Goal: Task Accomplishment & Management: Complete application form

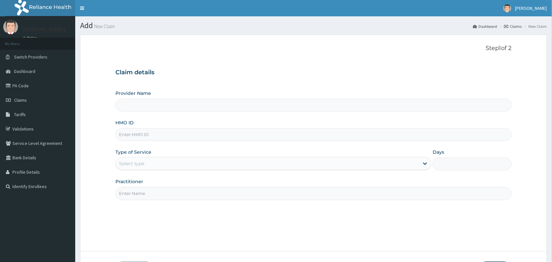
click at [133, 136] on input "HMO ID" at bounding box center [313, 134] width 396 height 13
type input "[GEOGRAPHIC_DATA] and Maternity home"
type input "OSL/10151/A"
click at [161, 164] on div "Select type" at bounding box center [267, 163] width 303 height 10
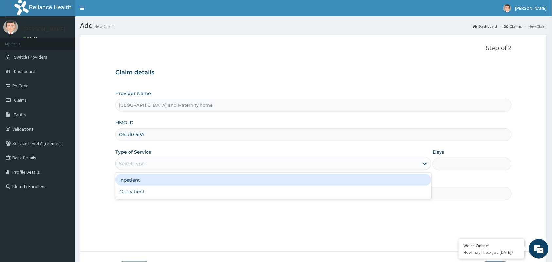
click at [169, 190] on div "Outpatient" at bounding box center [273, 192] width 316 height 12
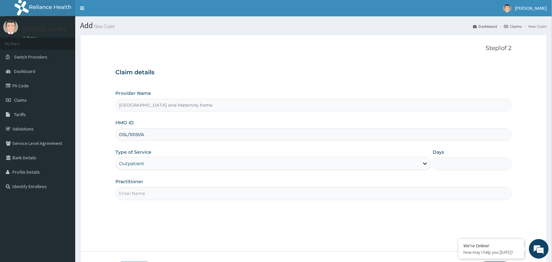
type input "1"
click at [174, 196] on input "Practitioner" at bounding box center [313, 193] width 396 height 13
type input "[PERSON_NAME] [PERSON_NAME]"
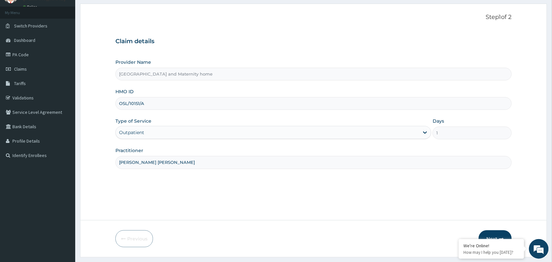
scroll to position [48, 0]
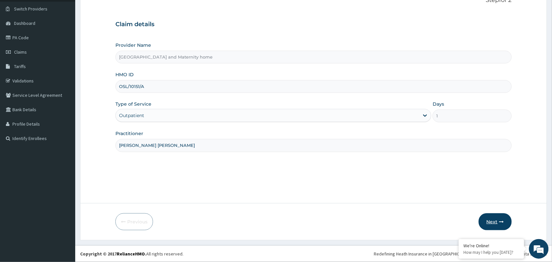
click at [497, 221] on button "Next" at bounding box center [495, 221] width 33 height 17
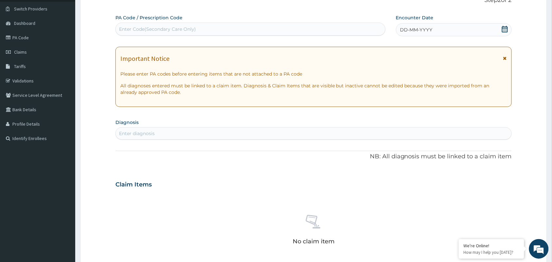
click at [505, 27] on icon at bounding box center [505, 29] width 6 height 7
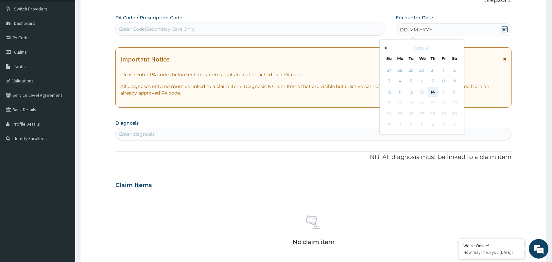
click at [431, 92] on div "14" at bounding box center [433, 92] width 10 height 10
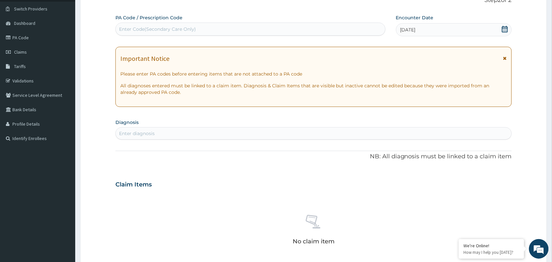
click at [152, 133] on div "Enter diagnosis" at bounding box center [137, 133] width 36 height 7
type input "MYAL"
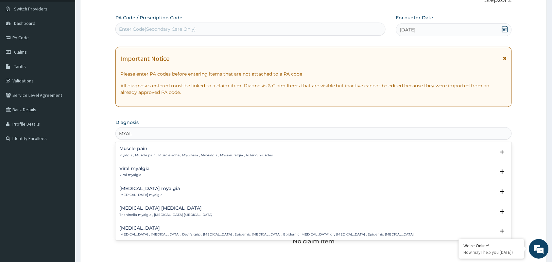
click at [135, 154] on p "Myalgia , Muscle pain , Muscle ache , Myodynia , Myosalgia , Myoneuralgia , Ach…" at bounding box center [195, 155] width 153 height 5
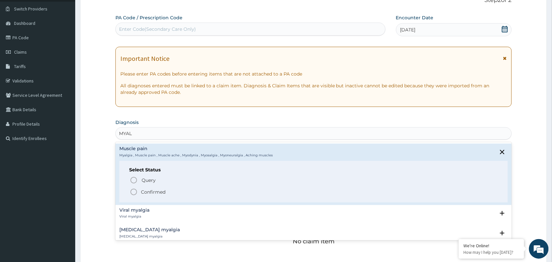
click at [148, 192] on p "Confirmed" at bounding box center [153, 192] width 25 height 7
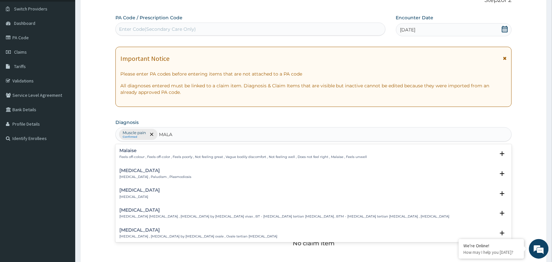
type input "MALAR"
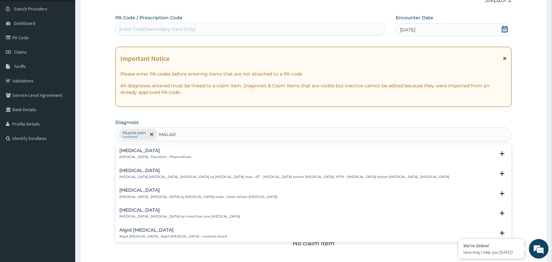
click at [133, 155] on p "[MEDICAL_DATA] , Paludism , Plasmodiosis" at bounding box center [155, 157] width 72 height 5
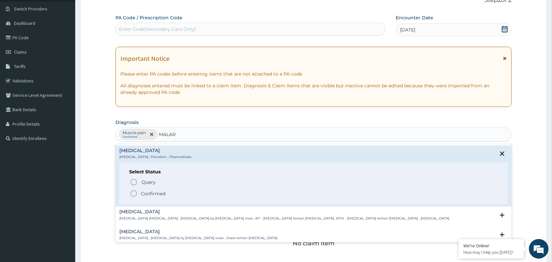
click at [145, 191] on p "Confirmed" at bounding box center [153, 193] width 25 height 7
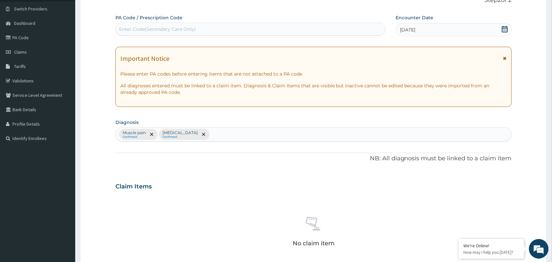
click at [199, 131] on div at bounding box center [203, 134] width 9 height 10
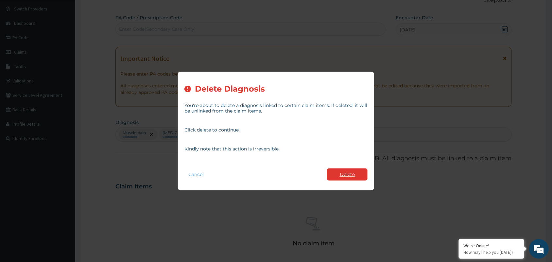
click at [350, 172] on button "Delete" at bounding box center [347, 174] width 41 height 12
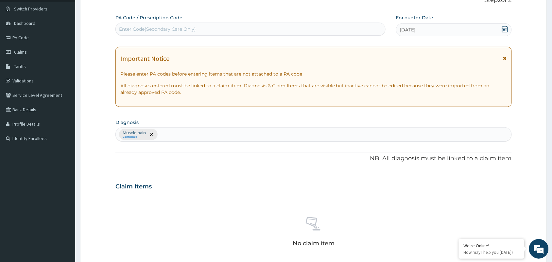
click at [173, 133] on div "Muscle pain Confirmed" at bounding box center [314, 135] width 396 height 14
type input "C"
type input "UPPER RES"
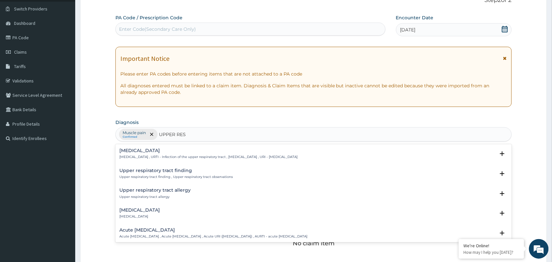
click at [162, 151] on h4 "[MEDICAL_DATA]" at bounding box center [208, 150] width 178 height 5
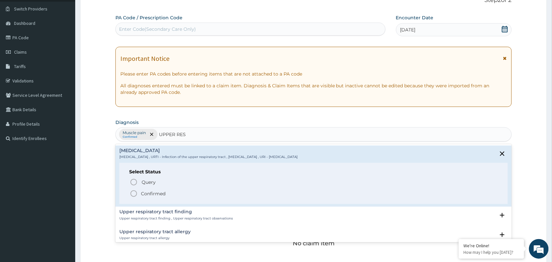
click at [152, 193] on p "Confirmed" at bounding box center [153, 193] width 25 height 7
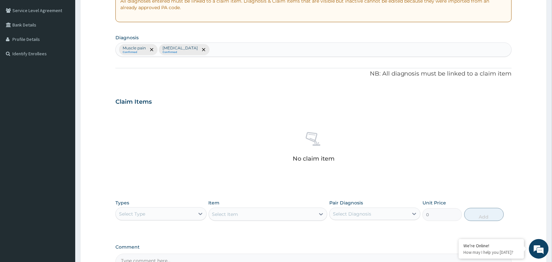
scroll to position [210, 0]
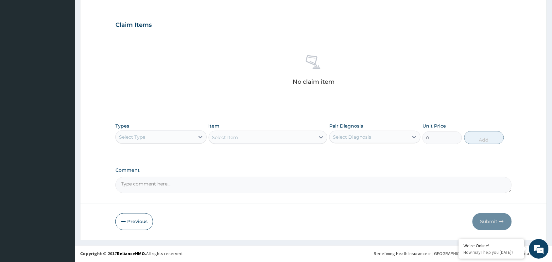
click at [161, 138] on div "Select Type" at bounding box center [155, 137] width 79 height 10
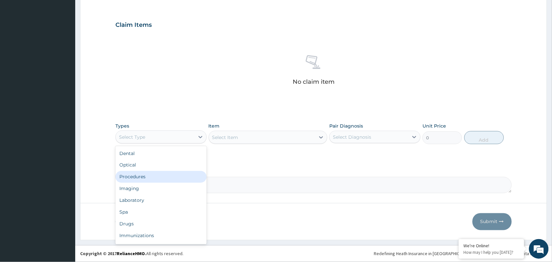
click at [142, 177] on div "Procedures" at bounding box center [160, 177] width 91 height 12
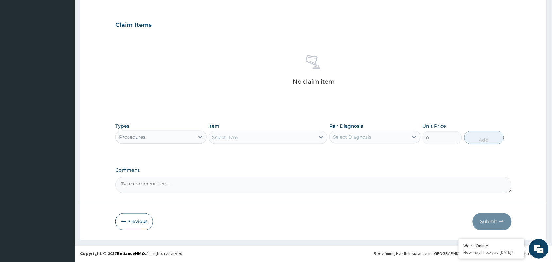
click at [237, 136] on div "Select Item" at bounding box center [225, 137] width 26 height 7
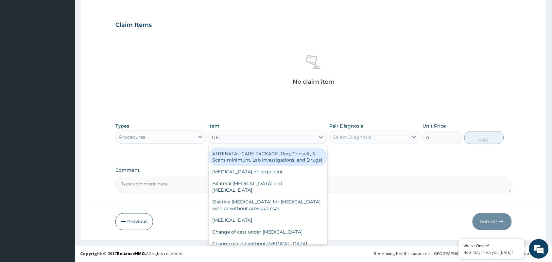
type input "GENE"
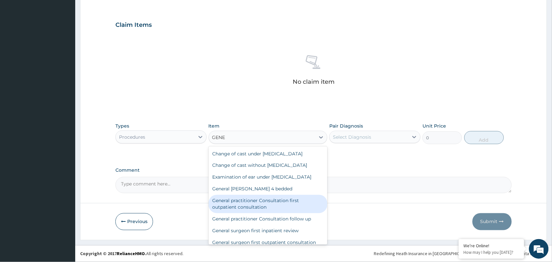
click at [255, 208] on div "General practitioner Consultation first outpatient consultation" at bounding box center [268, 204] width 119 height 18
type input "3547.5"
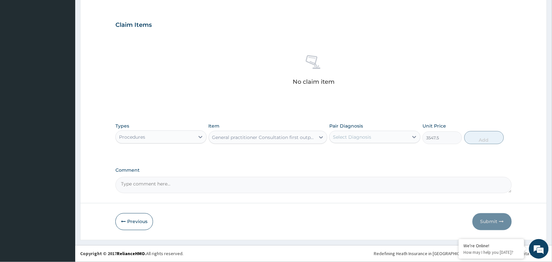
click at [370, 138] on div "Select Diagnosis" at bounding box center [352, 137] width 38 height 7
click at [362, 155] on label "Muscle pain" at bounding box center [354, 153] width 28 height 7
checkbox input "true"
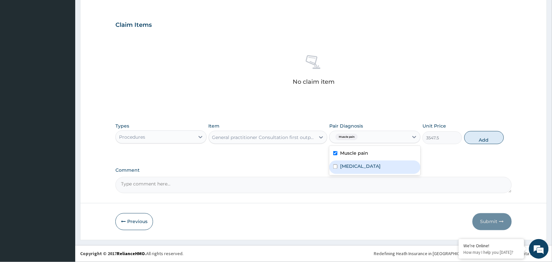
click at [365, 161] on div "[MEDICAL_DATA]" at bounding box center [374, 167] width 91 height 13
checkbox input "true"
click at [471, 138] on button "Add" at bounding box center [484, 137] width 40 height 13
type input "0"
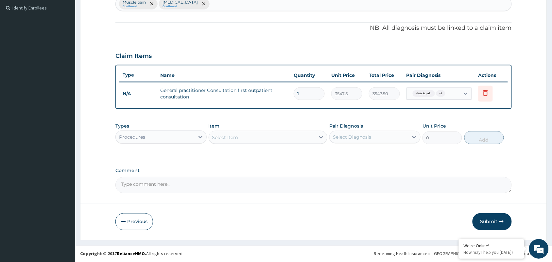
scroll to position [178, 0]
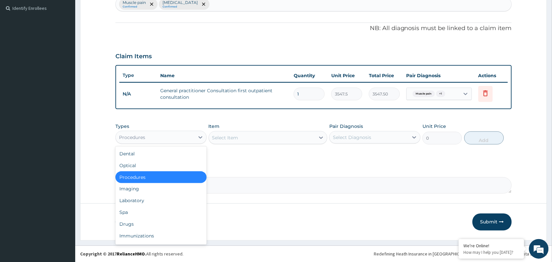
click at [172, 138] on div "Procedures" at bounding box center [155, 137] width 79 height 10
click at [133, 221] on div "Drugs" at bounding box center [160, 224] width 91 height 12
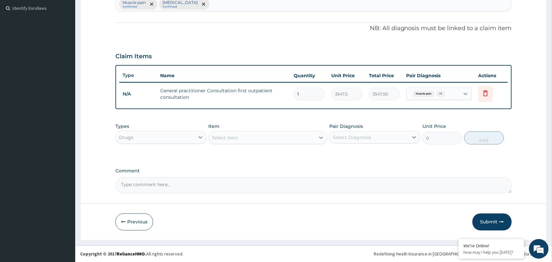
click at [253, 134] on div "Select Item" at bounding box center [262, 137] width 107 height 10
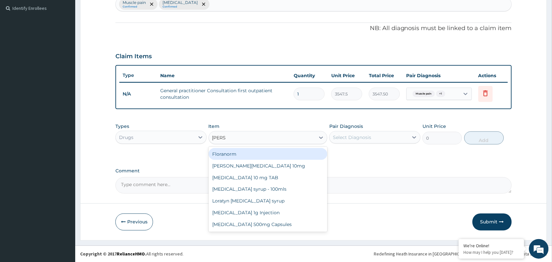
type input "LORAT"
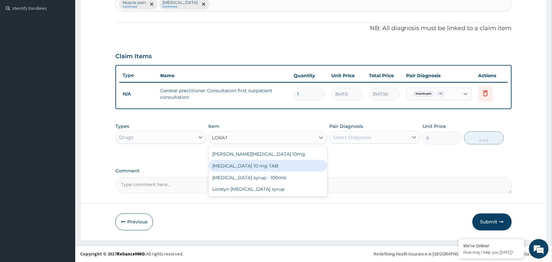
click at [254, 167] on div "[MEDICAL_DATA] 10 mg TAB" at bounding box center [268, 166] width 119 height 12
type input "59.125"
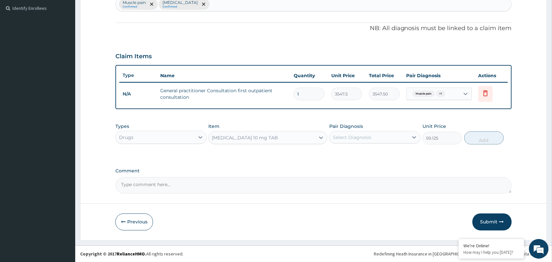
click at [379, 136] on div "Select Diagnosis" at bounding box center [369, 137] width 79 height 10
click at [370, 167] on label "[MEDICAL_DATA]" at bounding box center [360, 167] width 41 height 7
checkbox input "true"
click at [479, 141] on button "Add" at bounding box center [484, 137] width 40 height 13
type input "0"
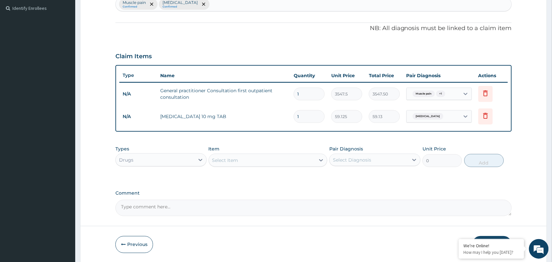
type input "10"
type input "591.25"
type input "10"
click at [250, 163] on div "Select Item" at bounding box center [262, 160] width 107 height 10
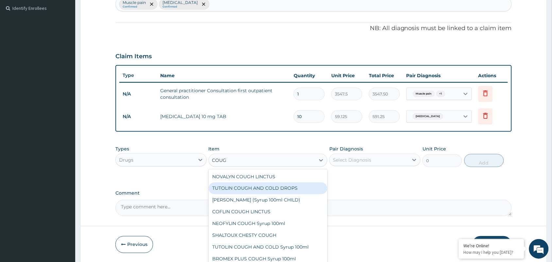
type input "COUGH"
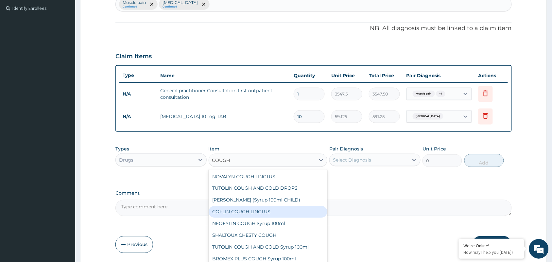
click at [250, 212] on div "COFLIN COUGH LINCTUS" at bounding box center [268, 212] width 119 height 12
type input "1182.5"
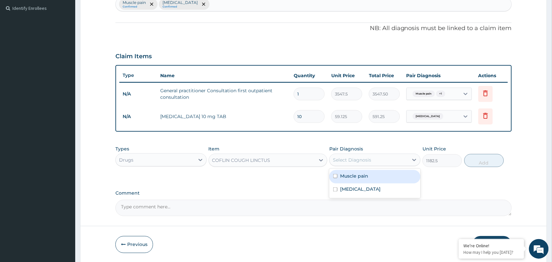
click at [356, 159] on div "Select Diagnosis" at bounding box center [352, 160] width 38 height 7
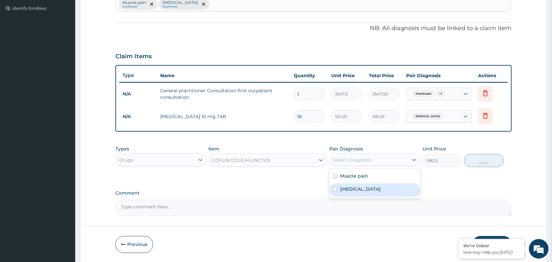
click at [356, 186] on label "[MEDICAL_DATA]" at bounding box center [360, 189] width 41 height 7
checkbox input "true"
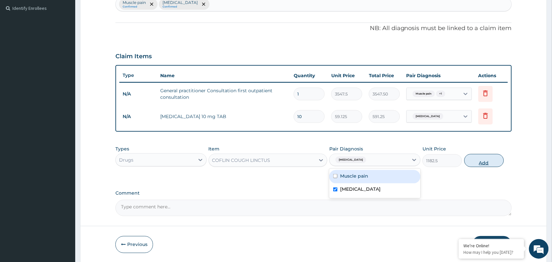
click at [486, 165] on button "Add" at bounding box center [484, 160] width 40 height 13
type input "0"
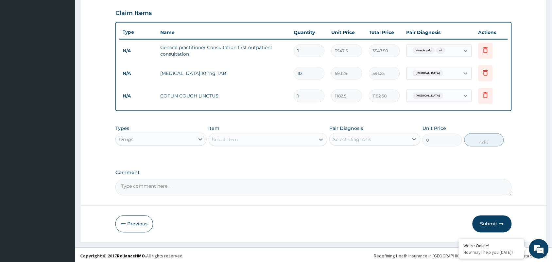
scroll to position [223, 0]
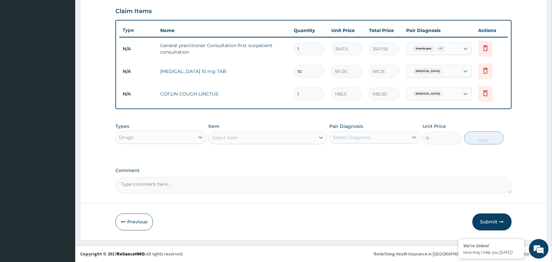
click at [236, 140] on div "Select Item" at bounding box center [225, 137] width 26 height 7
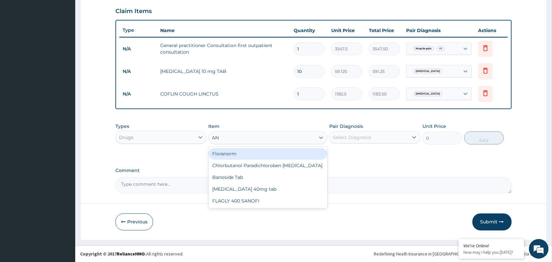
type input "A"
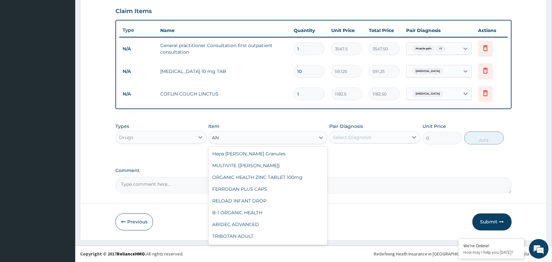
type input "A"
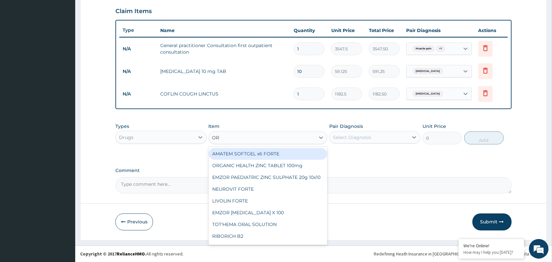
type input "ORP"
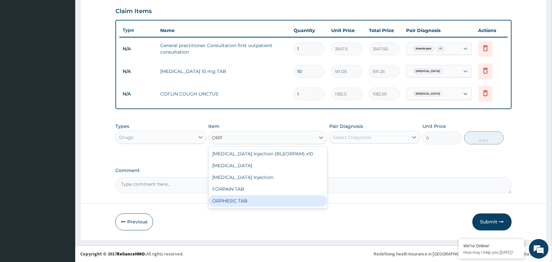
click at [238, 198] on div "ORPHESIC TAB" at bounding box center [268, 201] width 119 height 12
type input "106.425"
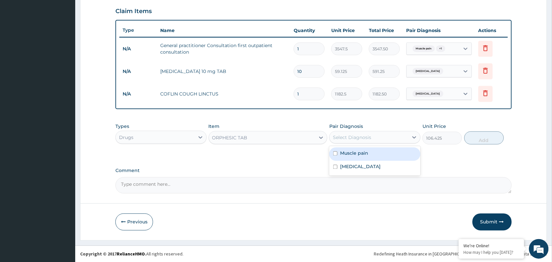
click at [357, 134] on div "Select Diagnosis" at bounding box center [352, 137] width 38 height 7
click at [356, 153] on label "Muscle pain" at bounding box center [354, 153] width 28 height 7
checkbox input "true"
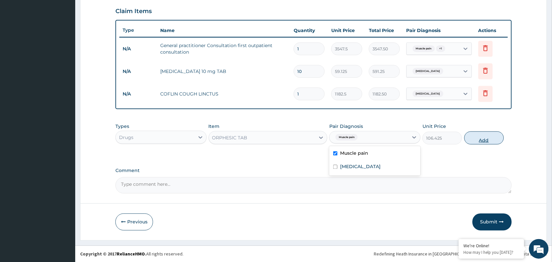
click at [491, 137] on button "Add" at bounding box center [484, 137] width 40 height 13
type input "0"
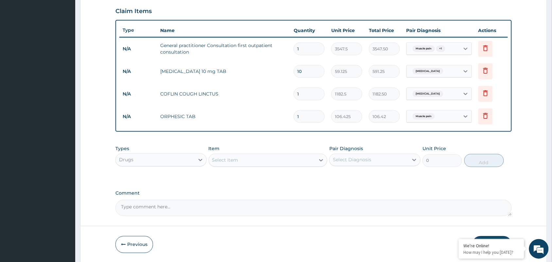
type input "0.00"
type input "8"
type input "851.40"
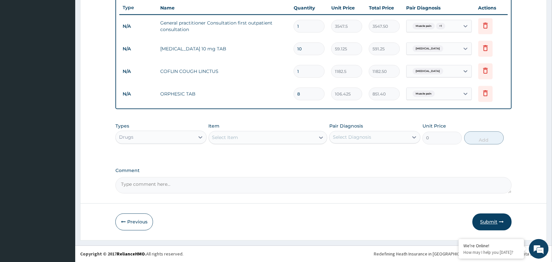
type input "8"
click at [495, 223] on button "Submit" at bounding box center [492, 222] width 39 height 17
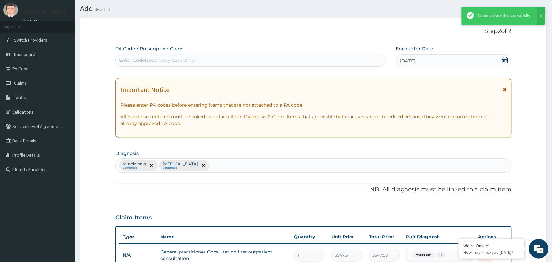
scroll to position [246, 0]
